Goal: Task Accomplishment & Management: Use online tool/utility

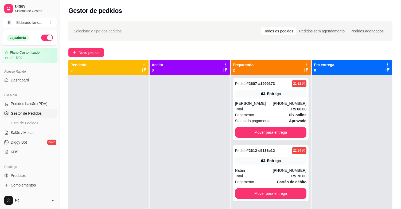
click at [35, 132] on link "Salão / Mesas" at bounding box center [29, 132] width 55 height 9
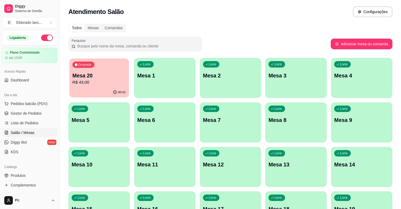
click at [99, 93] on div "00:01" at bounding box center [99, 92] width 60 height 10
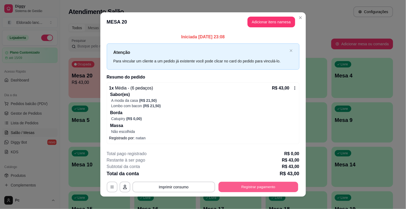
click at [247, 182] on button "Registrar pagamento" at bounding box center [258, 186] width 80 height 10
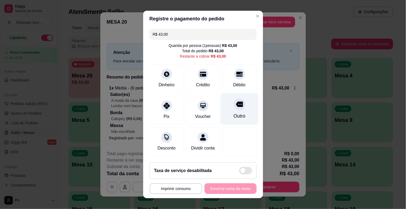
click at [233, 110] on div "Outro" at bounding box center [239, 108] width 38 height 31
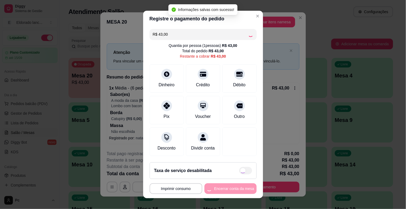
type input "R$ 0,00"
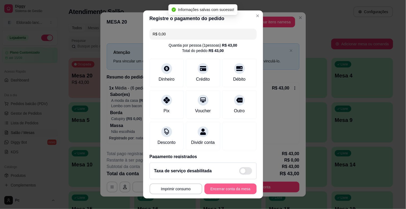
click at [220, 190] on button "Encerrar conta da mesa" at bounding box center [230, 188] width 52 height 11
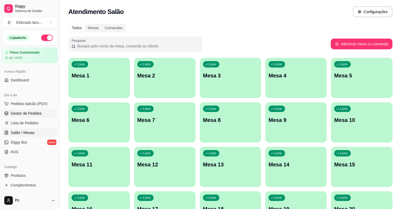
click at [16, 111] on span "Gestor de Pedidos" at bounding box center [26, 112] width 31 height 5
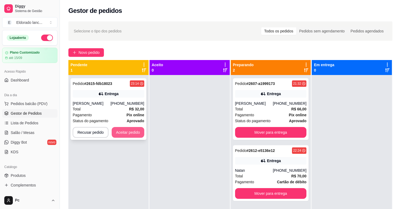
click at [124, 135] on button "Aceitar pedido" at bounding box center [128, 132] width 33 height 11
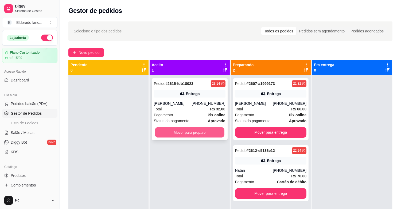
click at [179, 129] on button "Mover para preparo" at bounding box center [190, 132] width 70 height 10
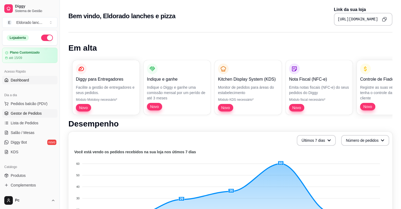
click at [39, 111] on span "Gestor de Pedidos" at bounding box center [26, 112] width 31 height 5
